Goal: Entertainment & Leisure: Browse casually

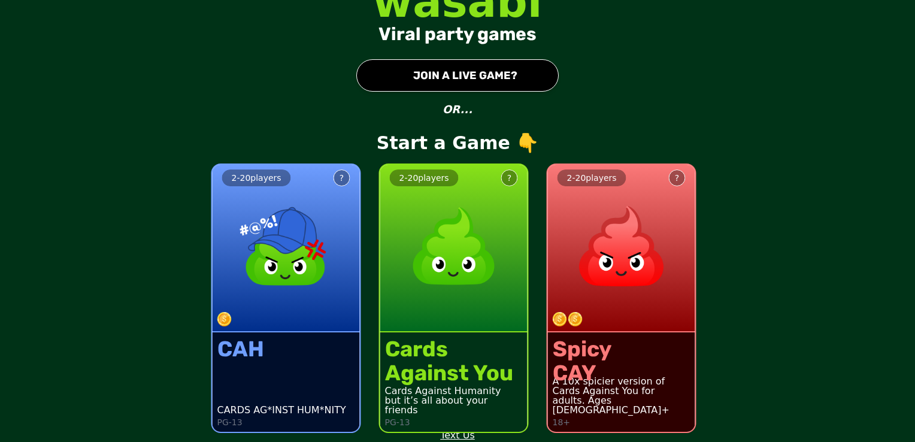
scroll to position [19, 0]
click at [462, 71] on button "● JOIN A LIVE GAME?" at bounding box center [457, 75] width 202 height 32
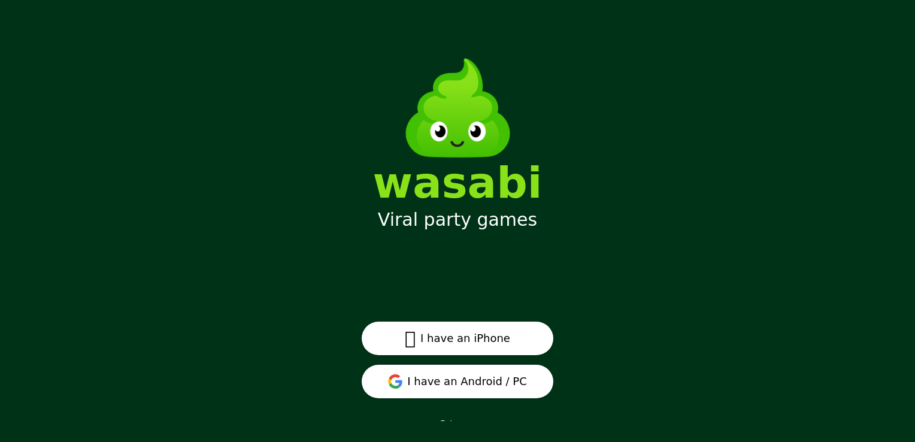
click at [472, 385] on button "I have an Android / PC" at bounding box center [458, 382] width 192 height 34
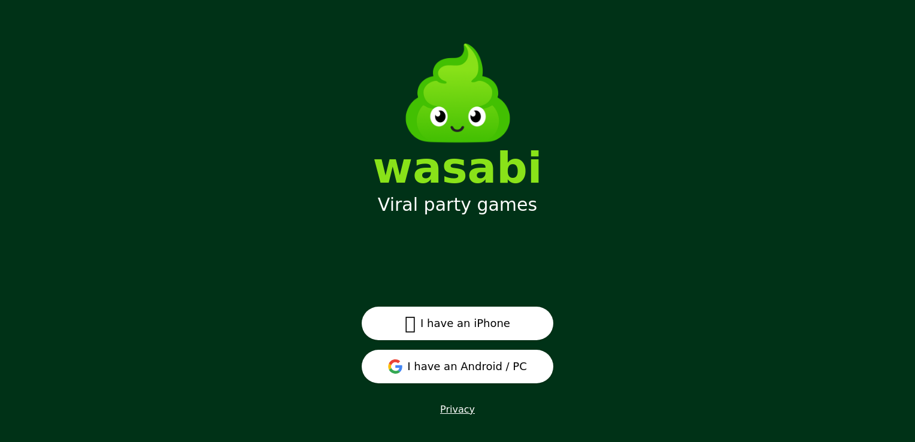
click at [440, 373] on button "I have an Android / PC" at bounding box center [458, 367] width 192 height 34
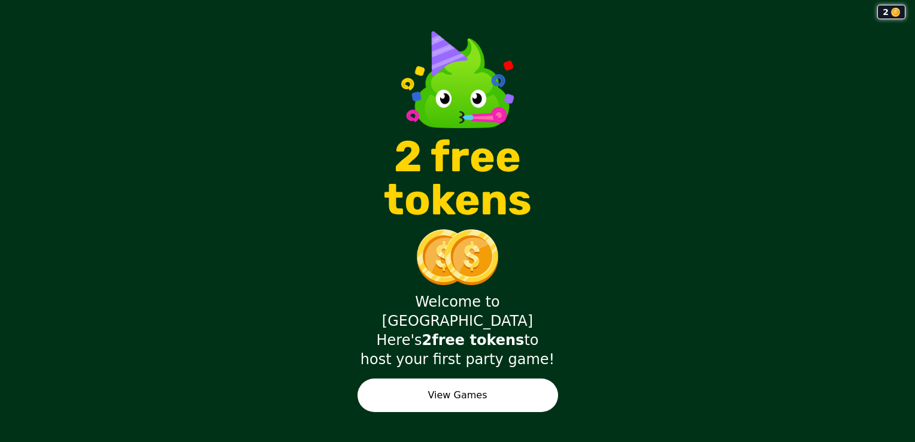
click at [462, 380] on button "View Games" at bounding box center [458, 396] width 201 height 34
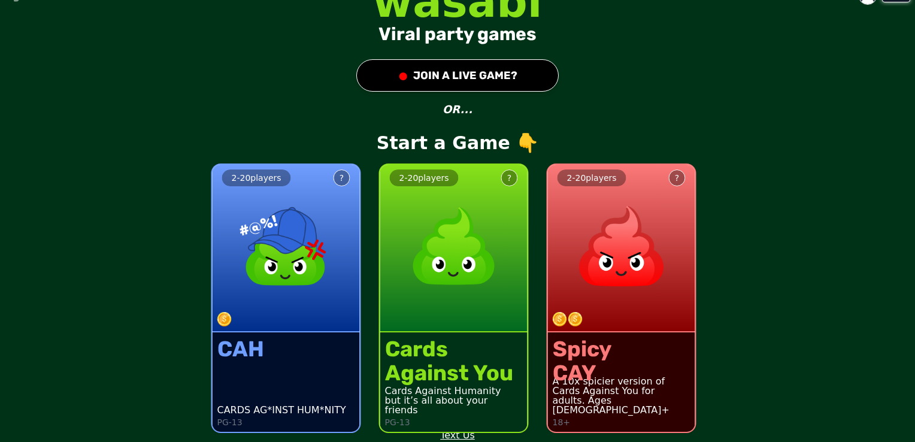
scroll to position [19, 0]
click at [484, 78] on button "● JOIN A LIVE GAME?" at bounding box center [457, 75] width 202 height 32
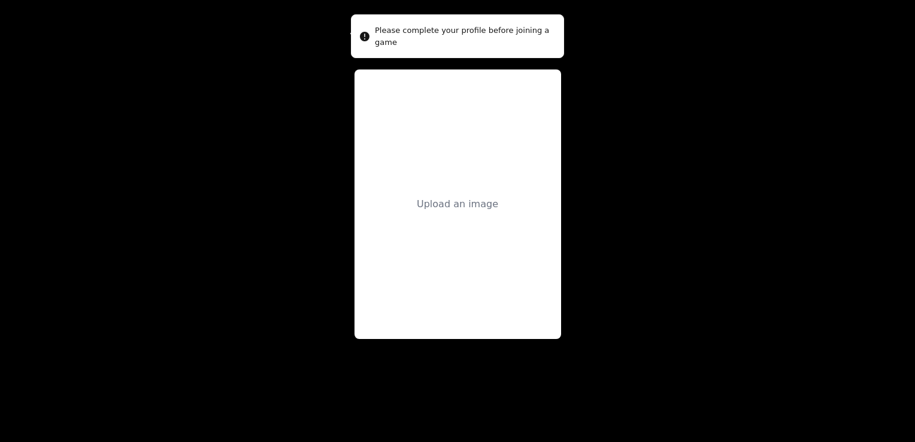
click at [498, 145] on div "Upload an image" at bounding box center [458, 204] width 207 height 270
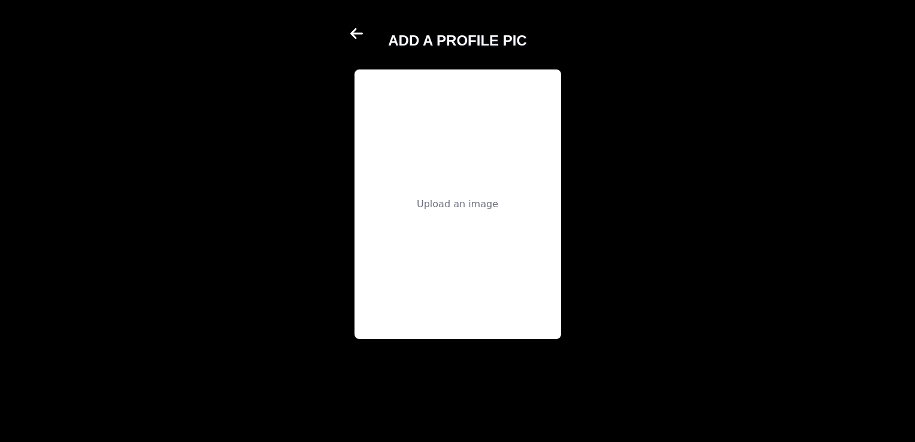
click at [718, 159] on main "ADD A PROFILE PIC Upload an image" at bounding box center [457, 221] width 915 height 442
click at [356, 31] on icon at bounding box center [357, 33] width 14 height 14
